Goal: Information Seeking & Learning: Learn about a topic

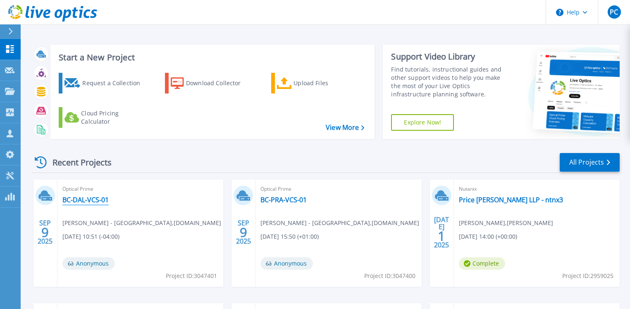
click at [88, 200] on link "BC-DAL-VCS-01" at bounding box center [85, 200] width 46 height 8
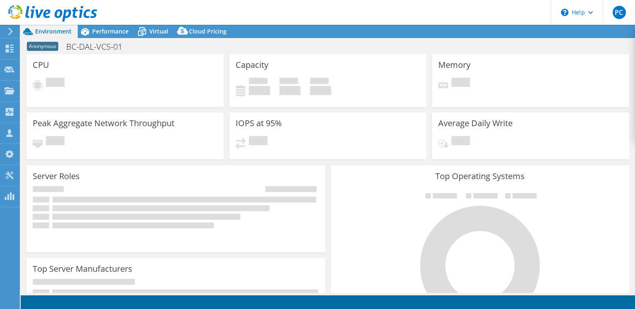
select select "USD"
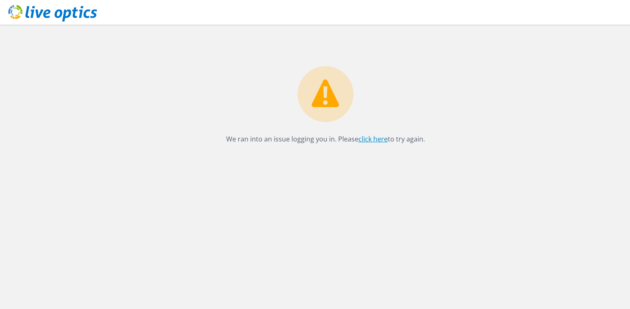
click at [376, 140] on link "click here" at bounding box center [372, 138] width 29 height 9
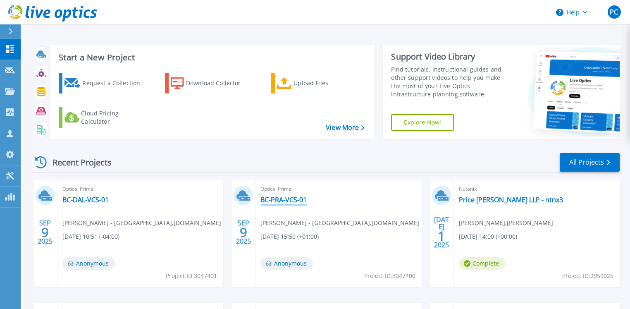
click at [268, 196] on link "BC-PRA-VCS-01" at bounding box center [283, 200] width 46 height 8
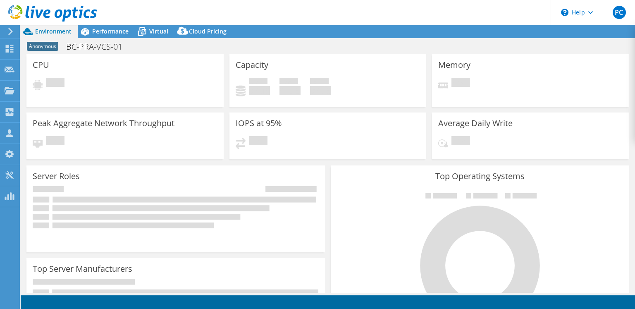
select select "USD"
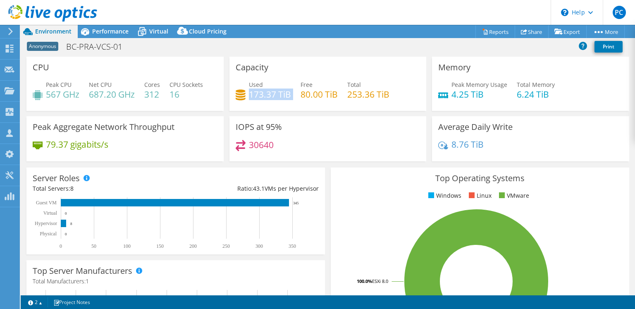
drag, startPoint x: 248, startPoint y: 94, endPoint x: 293, endPoint y: 95, distance: 44.2
click at [293, 95] on div "Used 173.37 TiB Free 80.00 TiB Total 253.36 TiB" at bounding box center [328, 93] width 185 height 27
click at [290, 98] on div "Used 173.37 TiB Free 80.00 TiB Total 253.36 TiB" at bounding box center [328, 93] width 185 height 27
click at [146, 30] on icon at bounding box center [142, 31] width 14 height 14
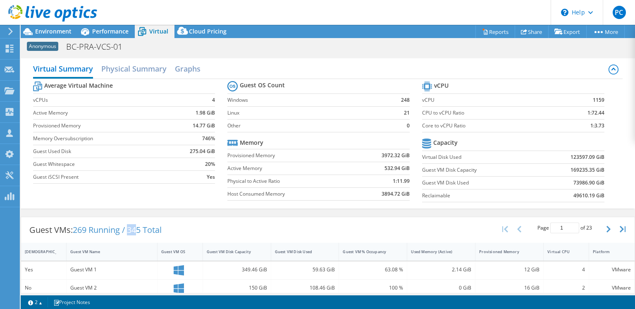
drag, startPoint x: 131, startPoint y: 230, endPoint x: 153, endPoint y: 229, distance: 21.1
click at [150, 229] on span "269 Running / 345 Total" at bounding box center [117, 229] width 89 height 11
click at [133, 235] on div "Guest VMs: 269 Running / 345 Total" at bounding box center [95, 230] width 149 height 26
click at [45, 29] on span "Environment" at bounding box center [53, 31] width 36 height 8
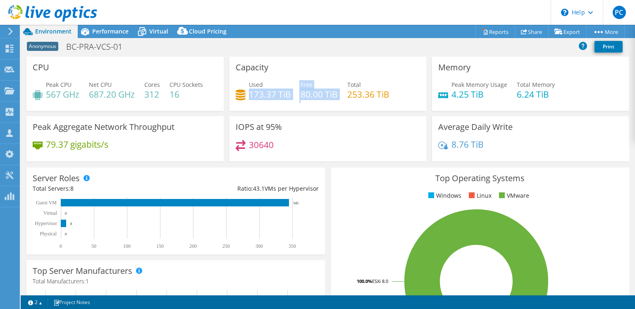
drag, startPoint x: 249, startPoint y: 95, endPoint x: 323, endPoint y: 101, distance: 74.2
click at [323, 101] on div "Used 173.37 TiB Free 80.00 TiB Total 253.36 TiB" at bounding box center [328, 93] width 185 height 27
click at [308, 106] on div "Used 173.37 TiB Free 80.00 TiB Total 253.36 TiB" at bounding box center [328, 93] width 185 height 27
drag, startPoint x: 248, startPoint y: 95, endPoint x: 280, endPoint y: 96, distance: 32.2
click at [289, 95] on h4 "173.37 TiB" at bounding box center [270, 94] width 42 height 9
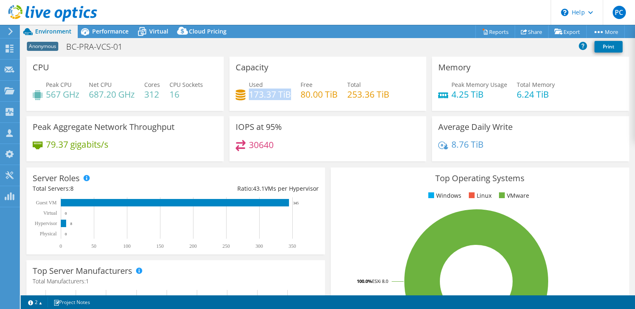
copy h4 "173.37 TiB"
click at [382, 125] on div "IOPS at 95% 30640" at bounding box center [327, 138] width 197 height 45
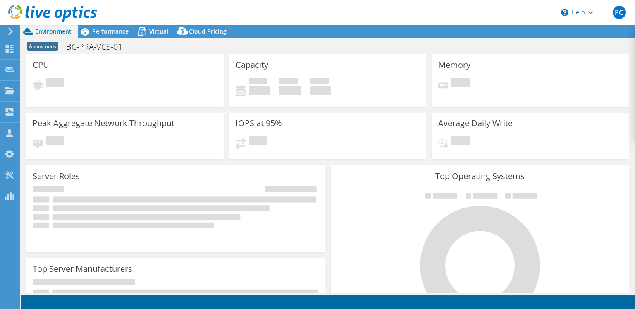
select select "USD"
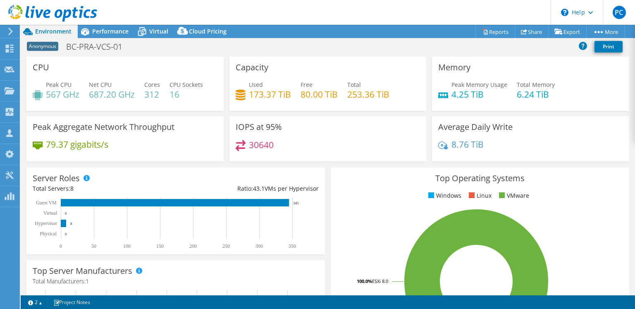
click at [49, 13] on use at bounding box center [52, 13] width 89 height 17
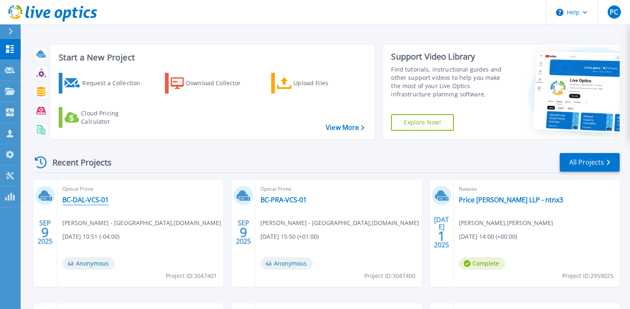
click at [92, 200] on link "BC-DAL-VCS-01" at bounding box center [85, 200] width 46 height 8
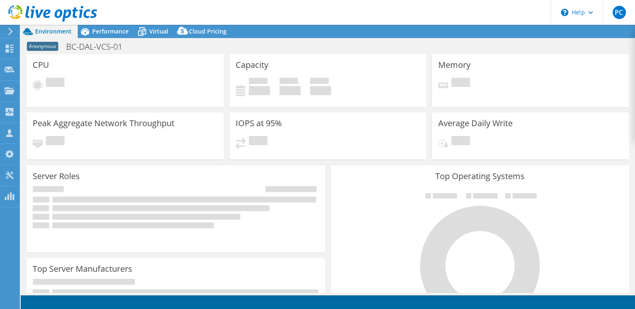
select select "USD"
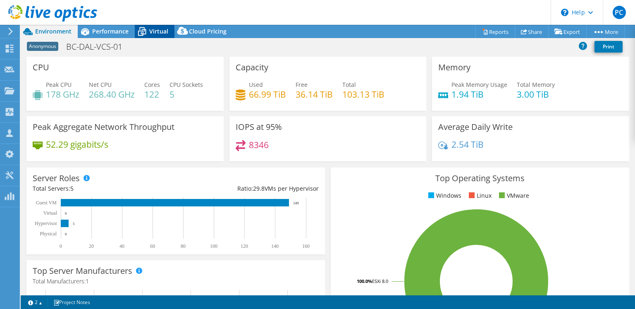
click at [147, 32] on icon at bounding box center [142, 31] width 14 height 14
